Goal: Browse casually: Explore the website without a specific task or goal

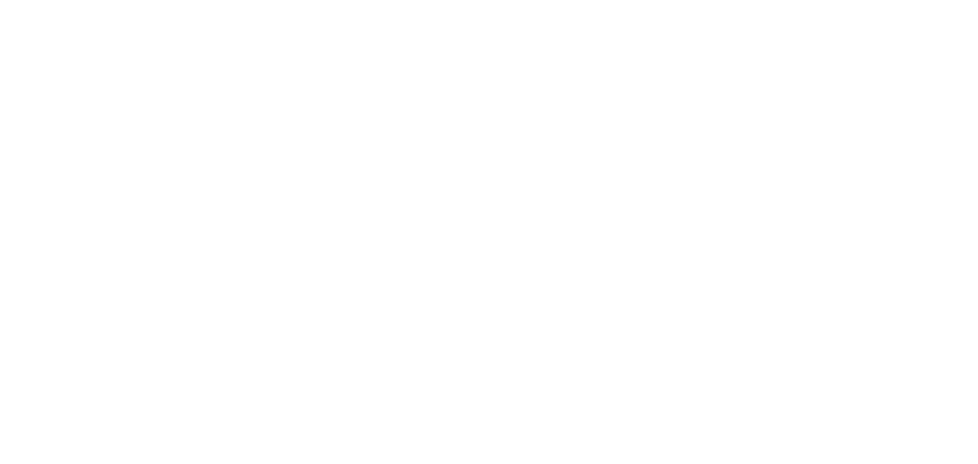
scroll to position [458, 0]
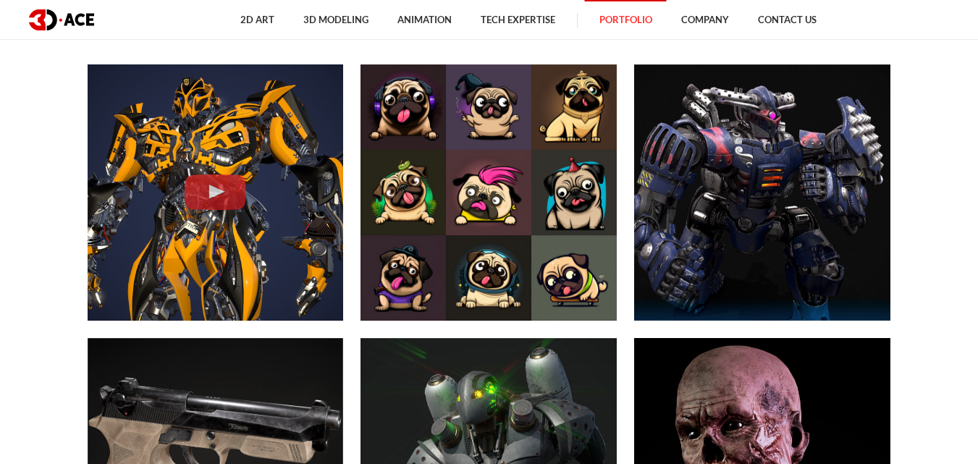
scroll to position [513, 0]
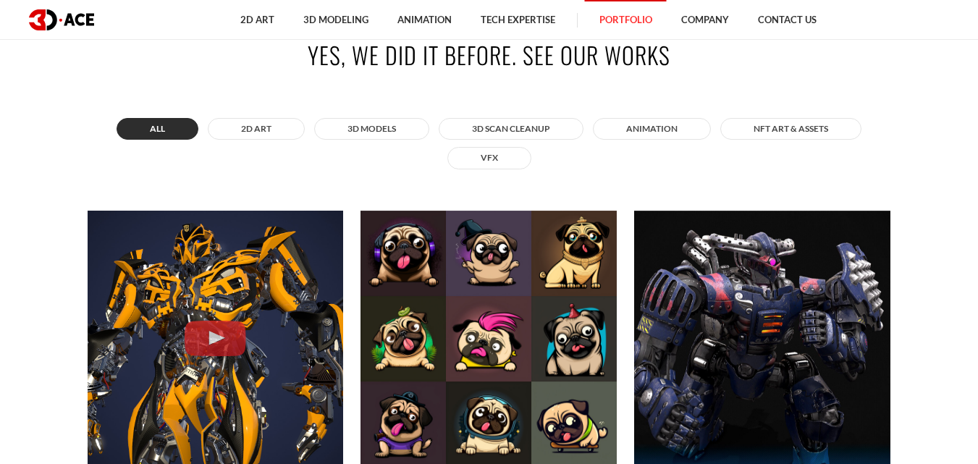
drag, startPoint x: 989, startPoint y: 24, endPoint x: 989, endPoint y: 44, distance: 20.3
click at [679, 133] on button "ANIMATION" at bounding box center [652, 129] width 118 height 22
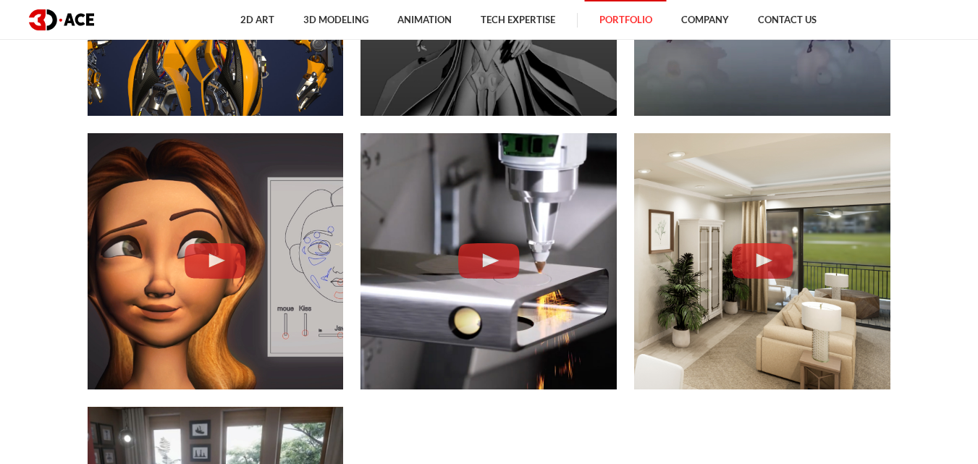
scroll to position [902, 0]
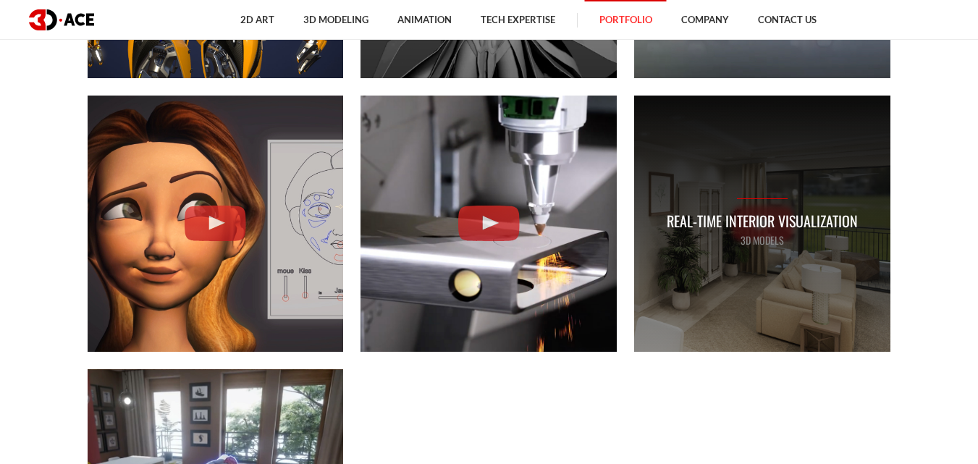
click at [775, 241] on p "3D MODELS" at bounding box center [762, 240] width 191 height 16
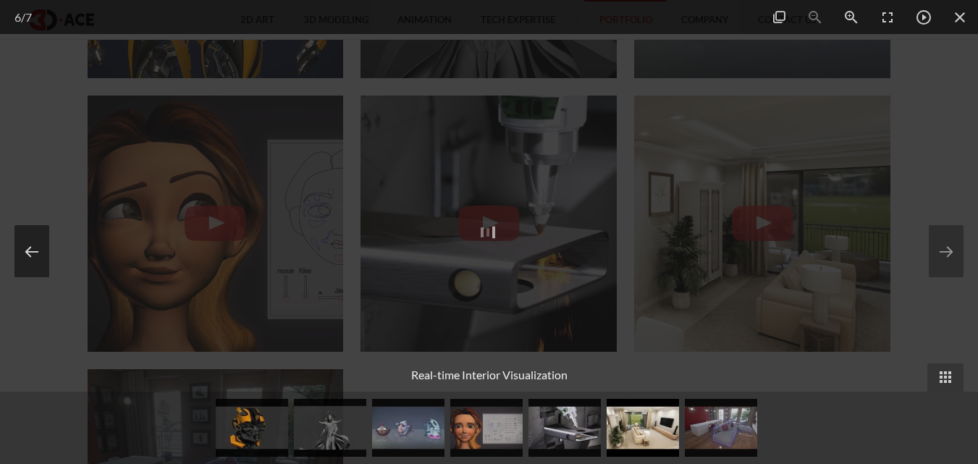
click at [28, 258] on button at bounding box center [31, 251] width 35 height 52
click at [949, 241] on button at bounding box center [946, 251] width 35 height 52
click at [955, 264] on button at bounding box center [946, 251] width 35 height 52
